Goal: Complete application form: Complete application form

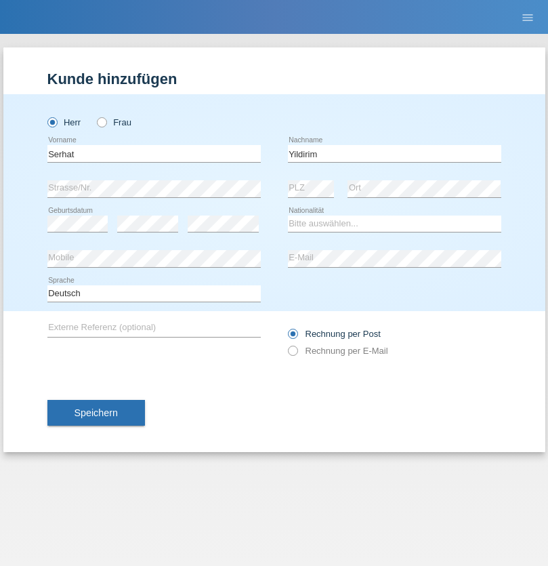
type input "Yildirim"
select select "TR"
select select "C"
select select "26"
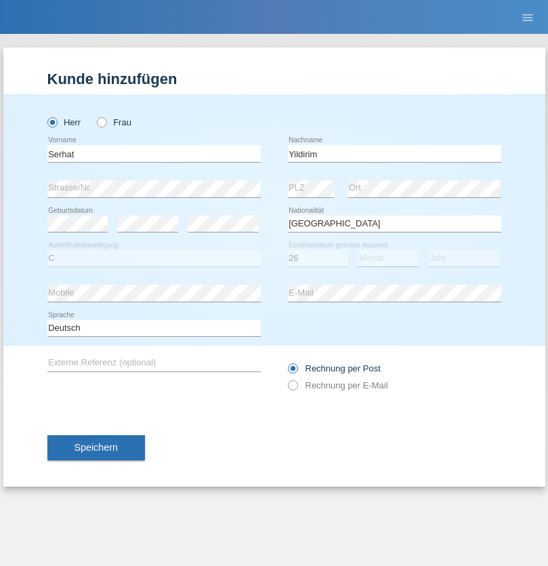
select select "01"
select select "2006"
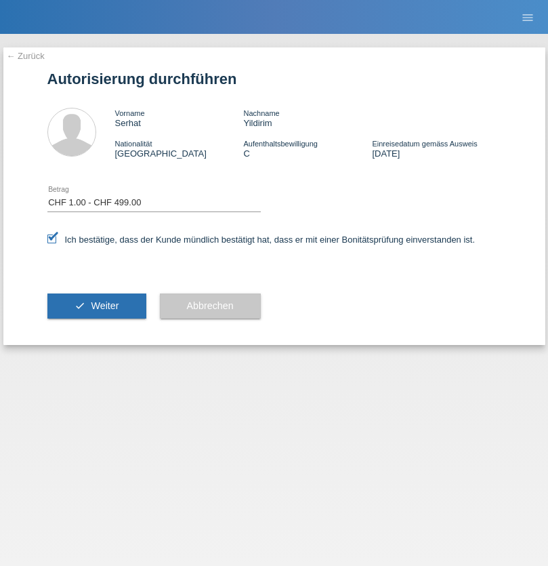
select select "1"
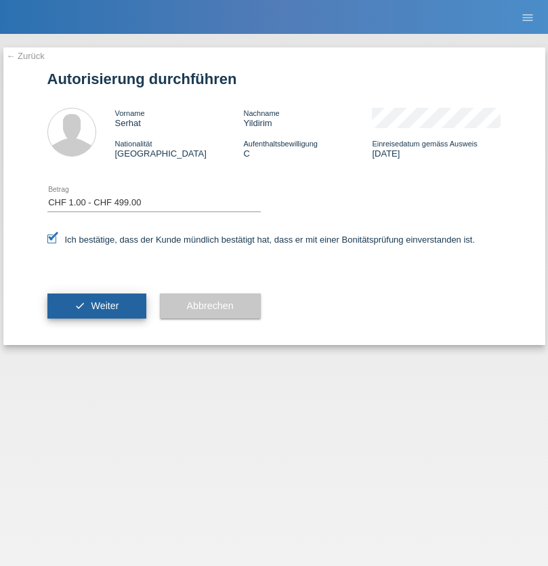
click at [96, 306] on span "Weiter" at bounding box center [105, 305] width 28 height 11
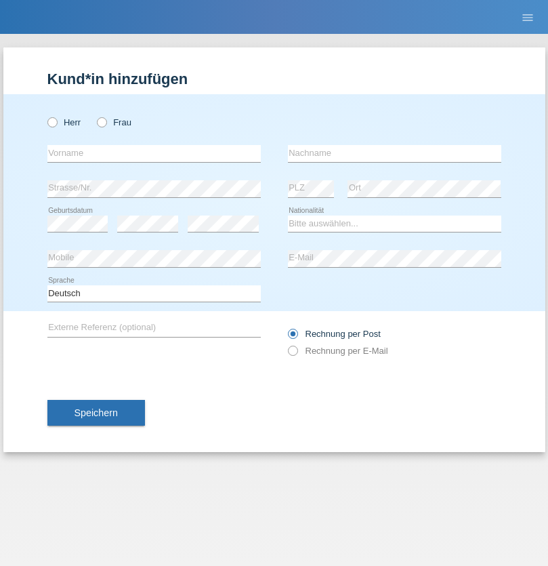
radio input "true"
click at [154, 153] on input "text" at bounding box center [153, 153] width 213 height 17
type input "[PERSON_NAME]"
click at [394, 153] on input "text" at bounding box center [394, 153] width 213 height 17
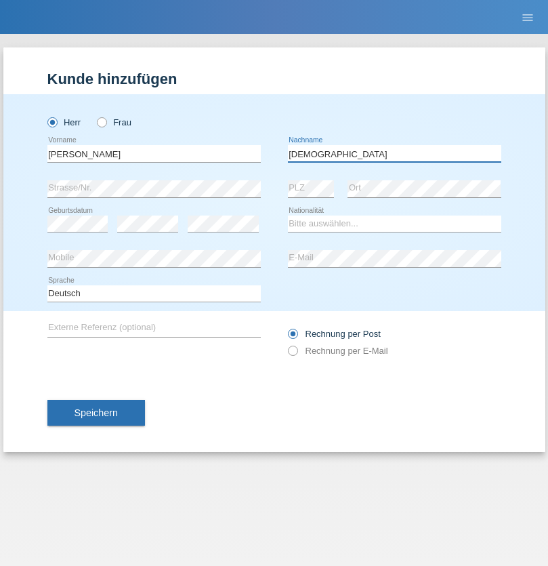
type input "[DEMOGRAPHIC_DATA]"
select select "SY"
select select "C"
select select "26"
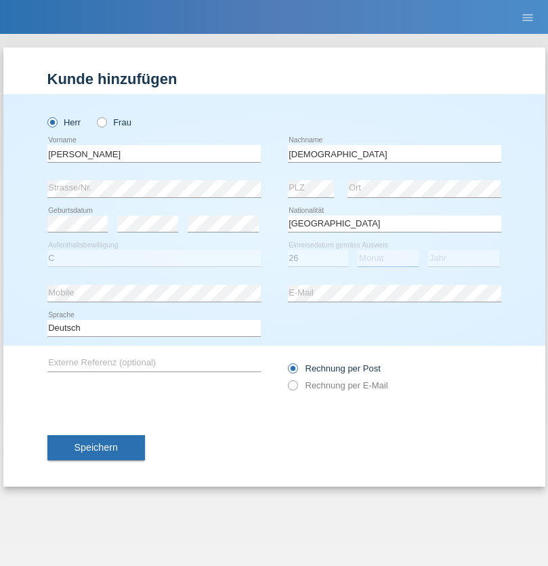
select select "03"
select select "2019"
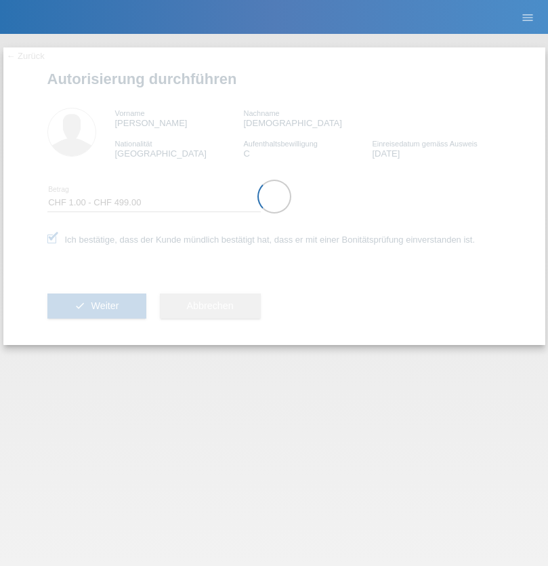
select select "1"
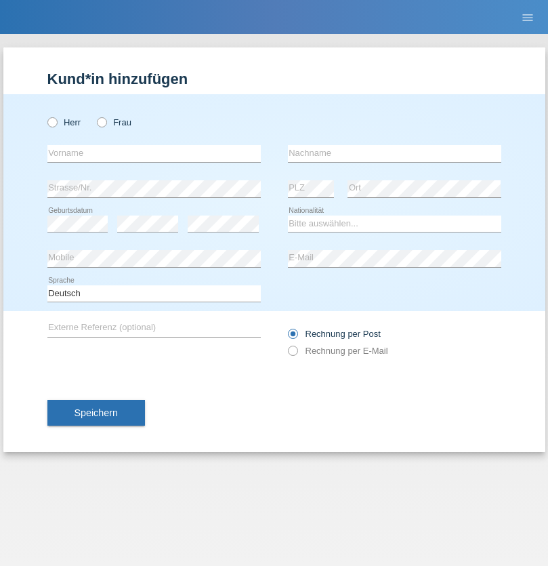
radio input "true"
click at [154, 153] on input "text" at bounding box center [153, 153] width 213 height 17
type input "[PERSON_NAME]"
click at [394, 153] on input "text" at bounding box center [394, 153] width 213 height 17
type input "Kelack Kelack"
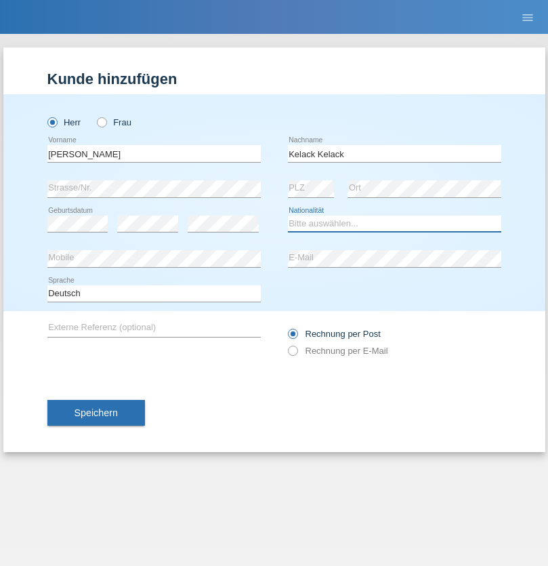
select select "CH"
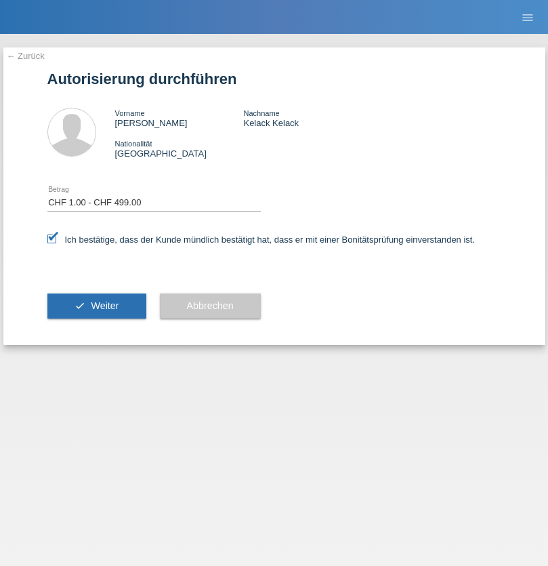
select select "1"
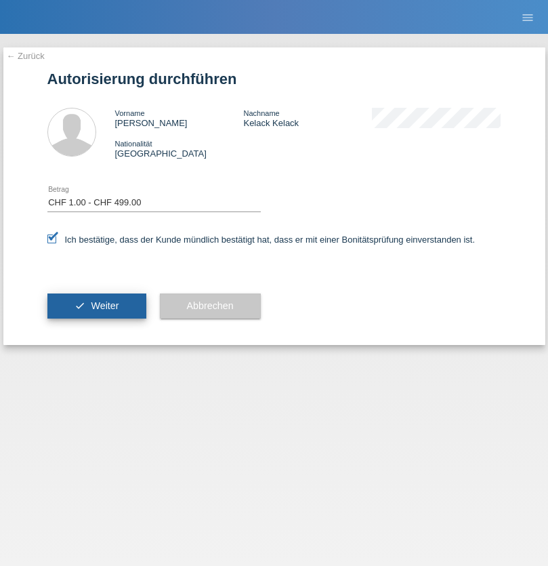
click at [96, 306] on span "Weiter" at bounding box center [105, 305] width 28 height 11
